Goal: Task Accomplishment & Management: Use online tool/utility

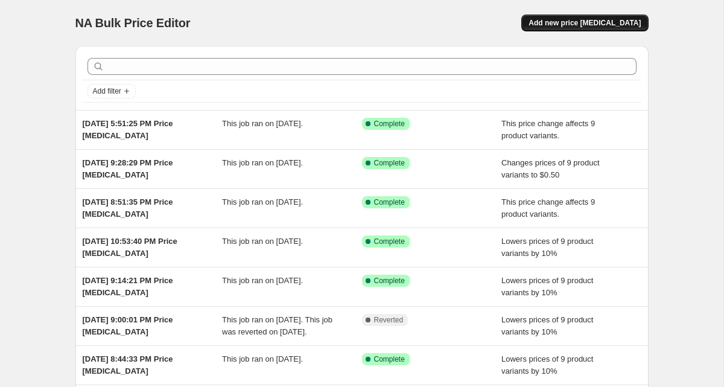
click at [576, 20] on span "Add new price change job" at bounding box center [584, 23] width 112 height 10
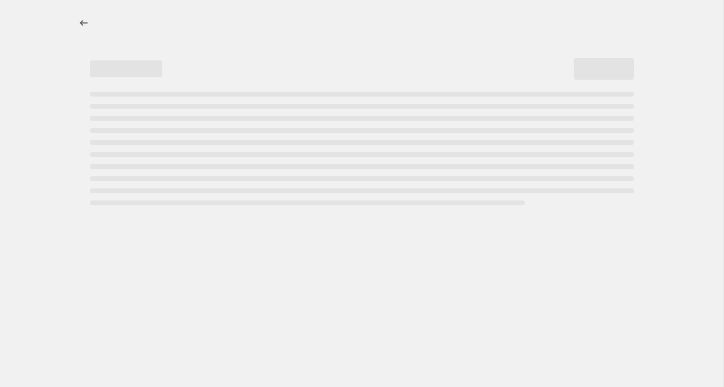
select select "percentage"
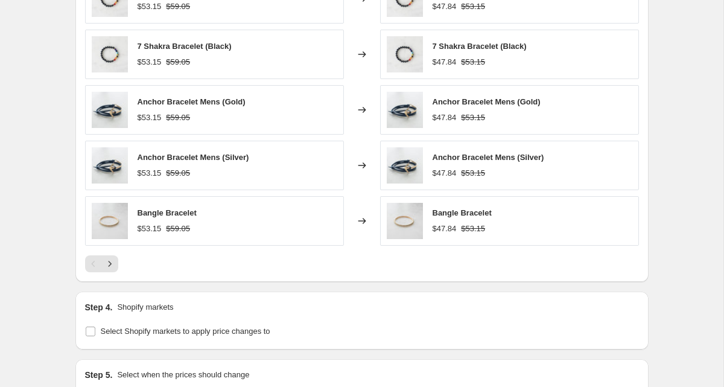
scroll to position [887, 0]
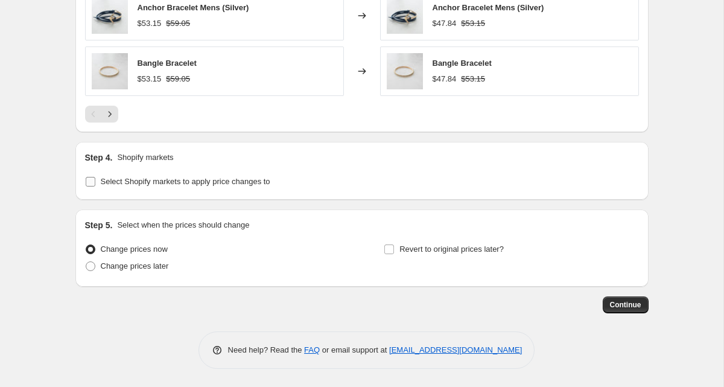
click at [179, 185] on span "Select Shopify markets to apply price changes to" at bounding box center [186, 181] width 170 height 9
click at [95, 185] on input "Select Shopify markets to apply price changes to" at bounding box center [91, 182] width 10 height 10
checkbox input "true"
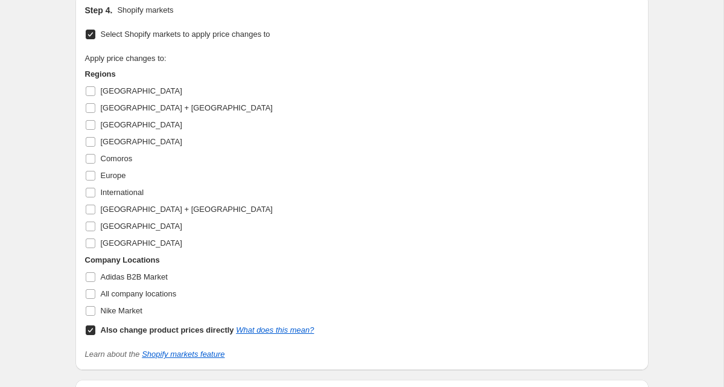
scroll to position [1033, 0]
click at [128, 334] on b "Also change product prices directly" at bounding box center [167, 330] width 133 height 9
click at [95, 334] on input "Also change product prices directly What does this mean?" at bounding box center [91, 331] width 10 height 10
checkbox input "false"
